Goal: Transaction & Acquisition: Purchase product/service

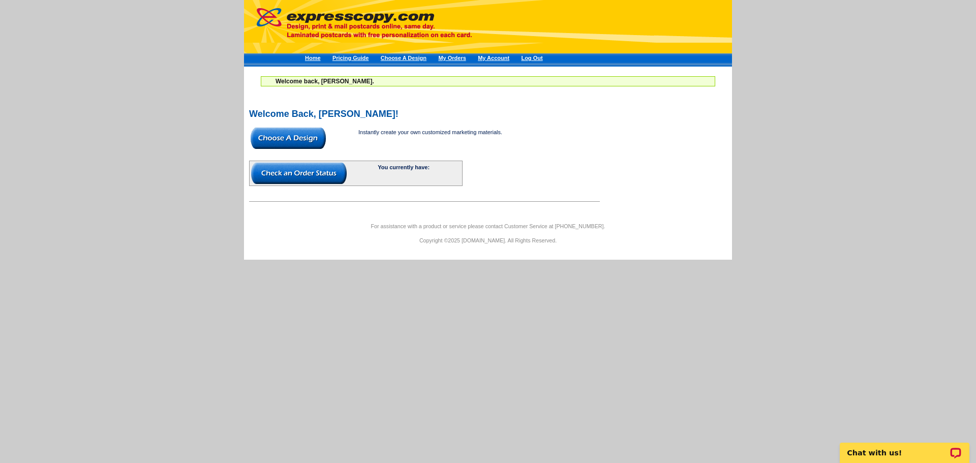
click at [286, 138] on img at bounding box center [288, 138] width 75 height 21
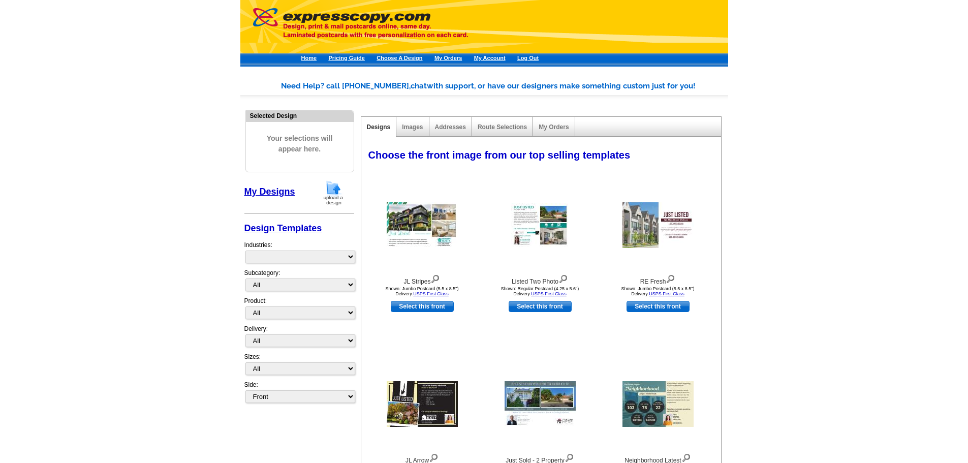
select select "785"
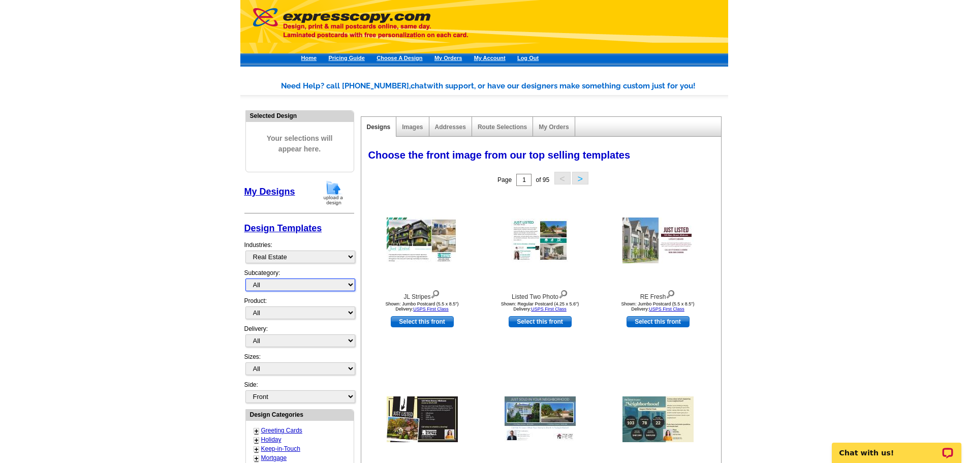
click at [348, 283] on select "All QR Code Cards Social Networking 1st Time Home Buyer Commercial Real Estate …" at bounding box center [301, 285] width 110 height 13
select select "789"
click at [246, 279] on select "All QR Code Cards Social Networking 1st Time Home Buyer Commercial Real Estate …" at bounding box center [301, 285] width 110 height 13
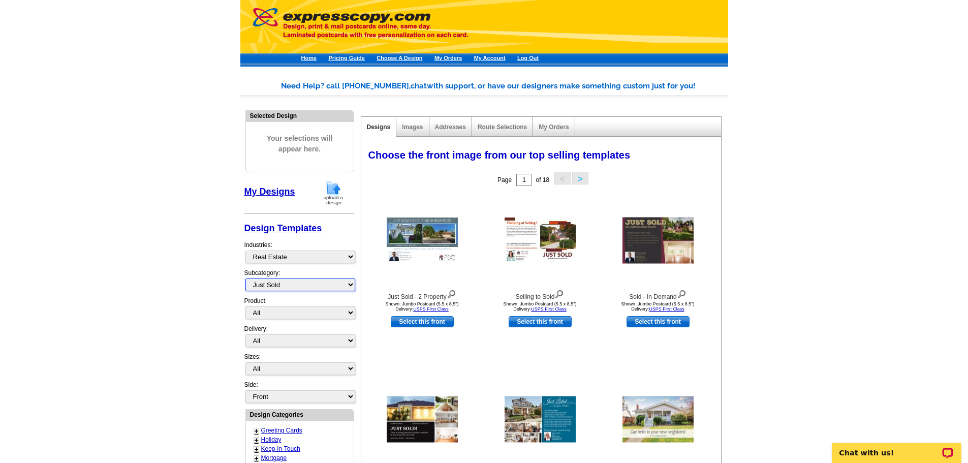
scroll to position [51, 0]
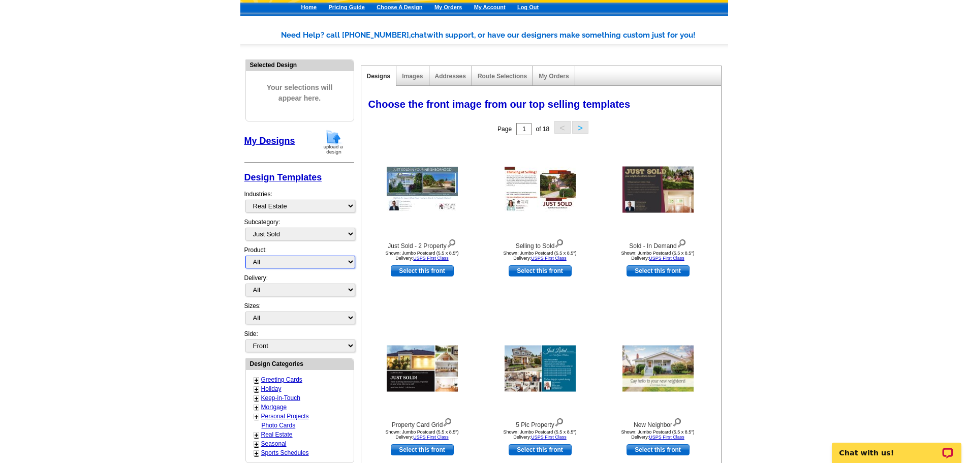
click at [336, 263] on select "All Postcards Letters and flyers Business Cards Door Hangers Greeting Cards" at bounding box center [301, 262] width 110 height 13
select select "1"
click at [246, 256] on select "All Postcards Letters and flyers Business Cards Door Hangers Greeting Cards" at bounding box center [301, 262] width 110 height 13
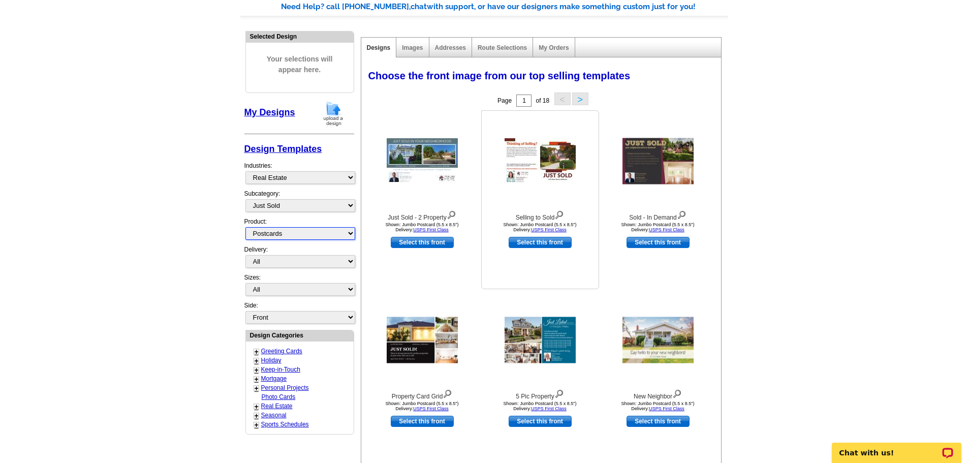
scroll to position [102, 0]
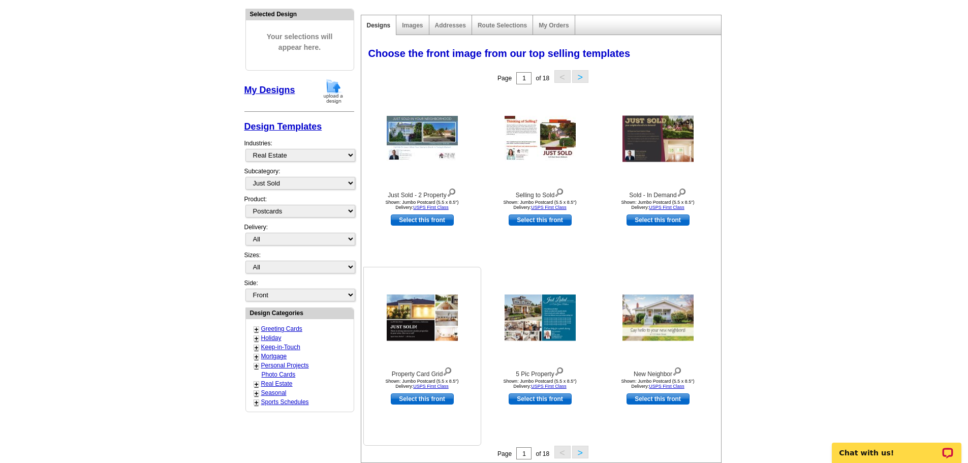
click at [425, 318] on img at bounding box center [422, 317] width 71 height 46
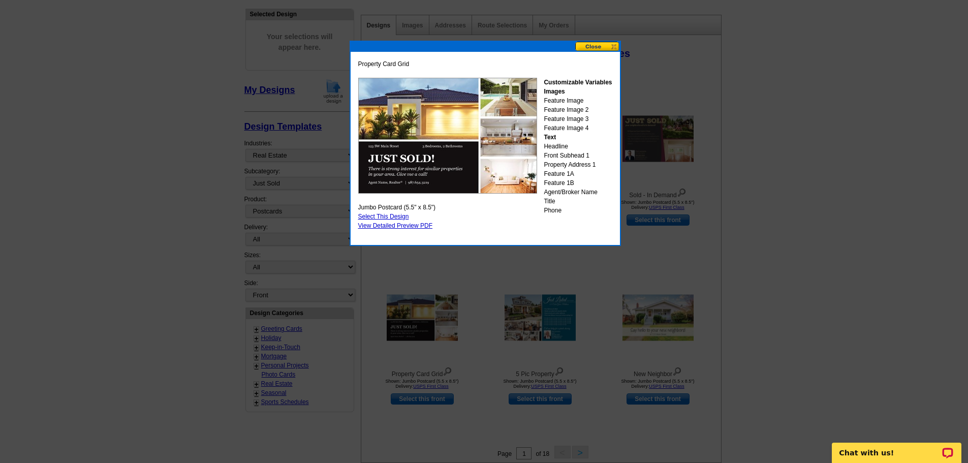
click at [612, 46] on button at bounding box center [597, 47] width 45 height 10
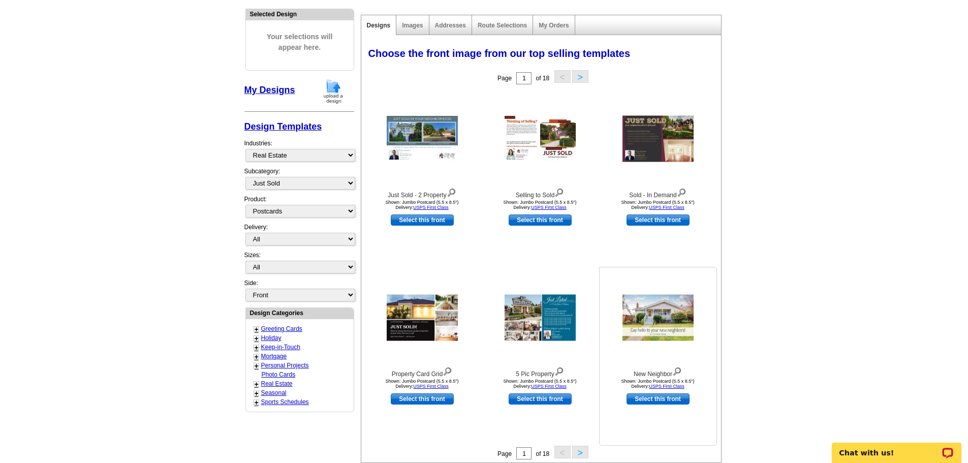
click at [655, 315] on img at bounding box center [658, 317] width 71 height 46
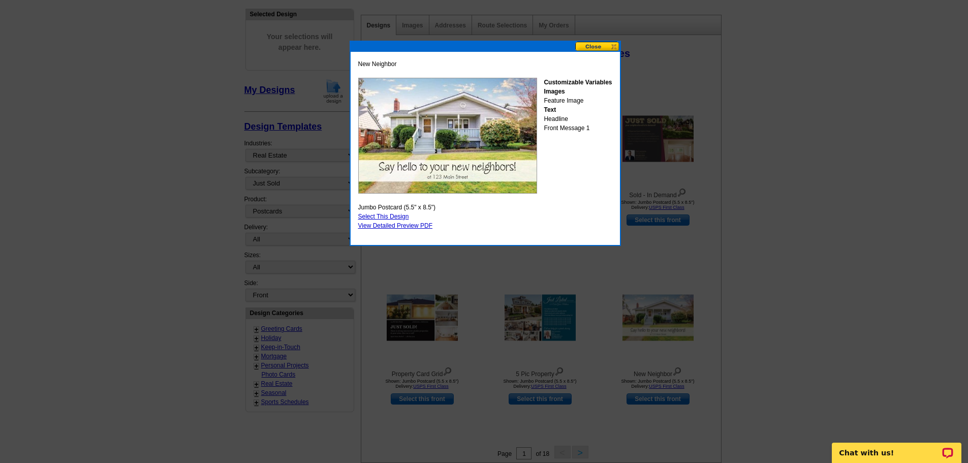
click at [386, 217] on link "Select This Design" at bounding box center [383, 216] width 51 height 7
select select "2"
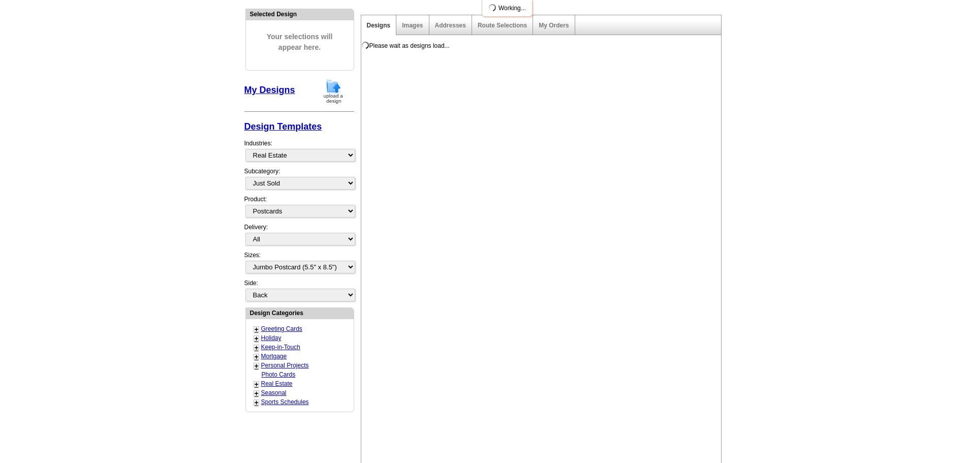
scroll to position [0, 0]
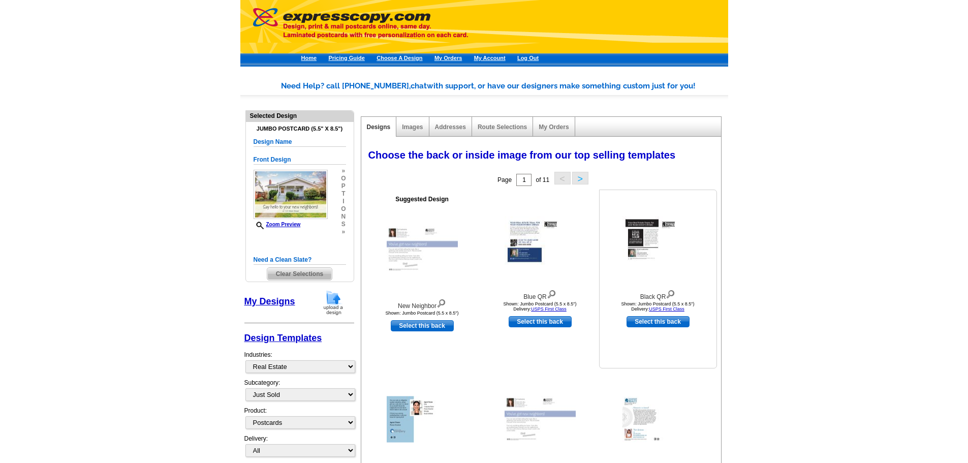
click at [637, 246] on img at bounding box center [658, 240] width 71 height 48
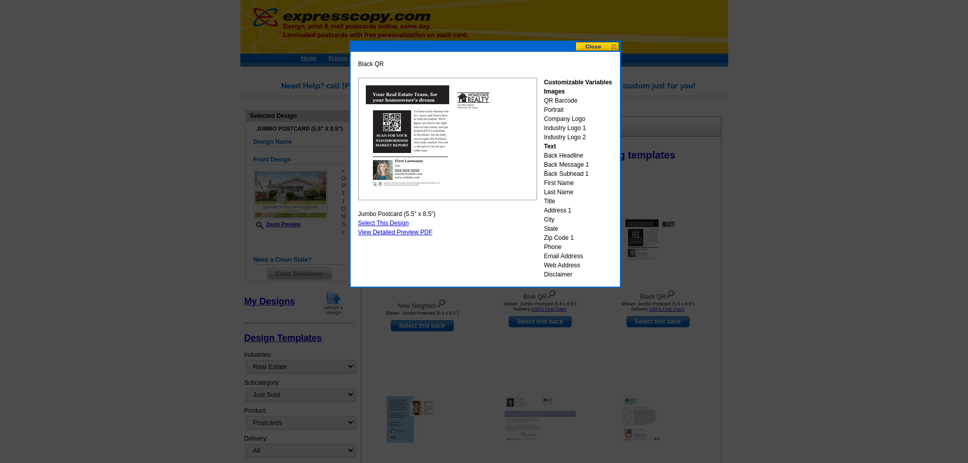
click at [375, 222] on link "Select This Design" at bounding box center [383, 223] width 51 height 7
select select "front"
